Goal: Task Accomplishment & Management: Complete application form

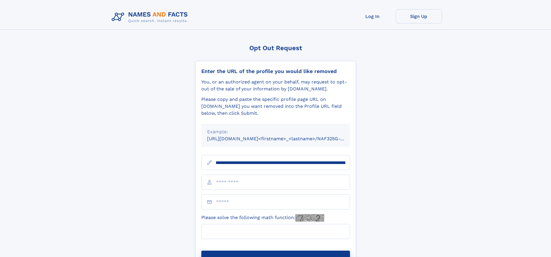
scroll to position [0, 66]
type input "**********"
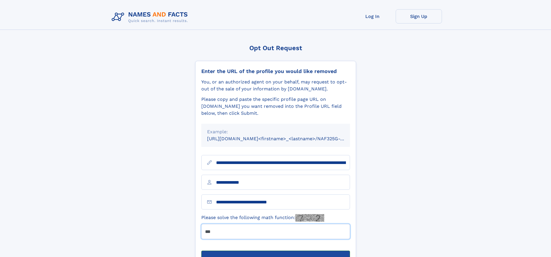
type input "***"
click at [276, 250] on button "Submit Opt Out Request" at bounding box center [275, 259] width 149 height 19
